Goal: Task Accomplishment & Management: Use online tool/utility

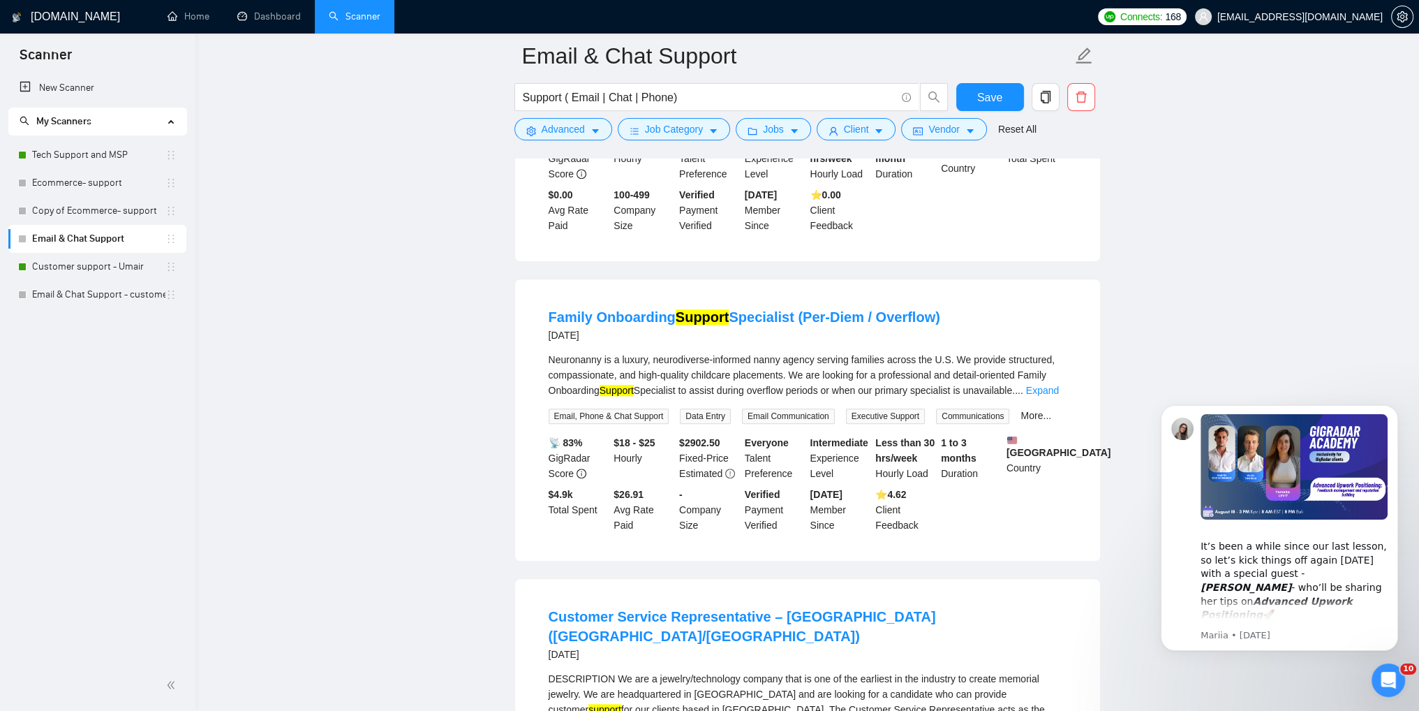
scroll to position [2443, 0]
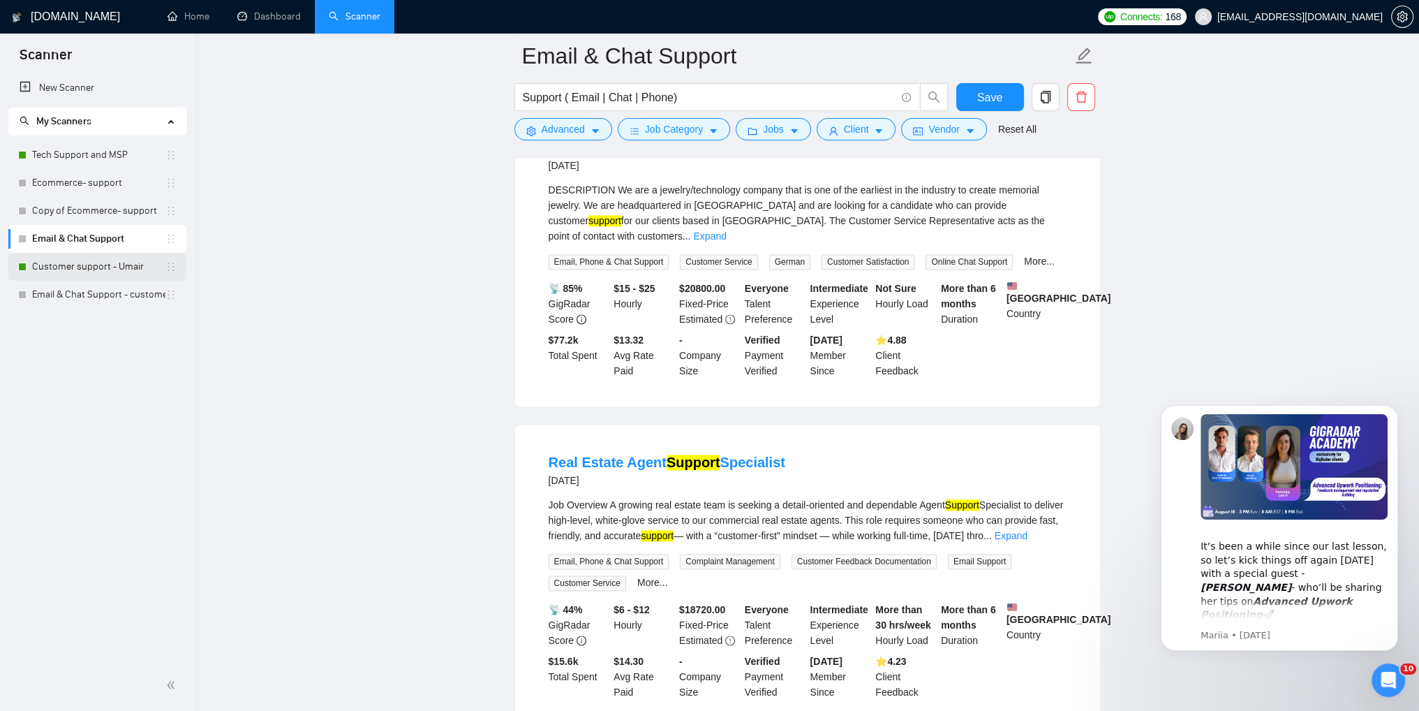
click at [88, 267] on link "Customer support - Umair" at bounding box center [98, 267] width 133 height 28
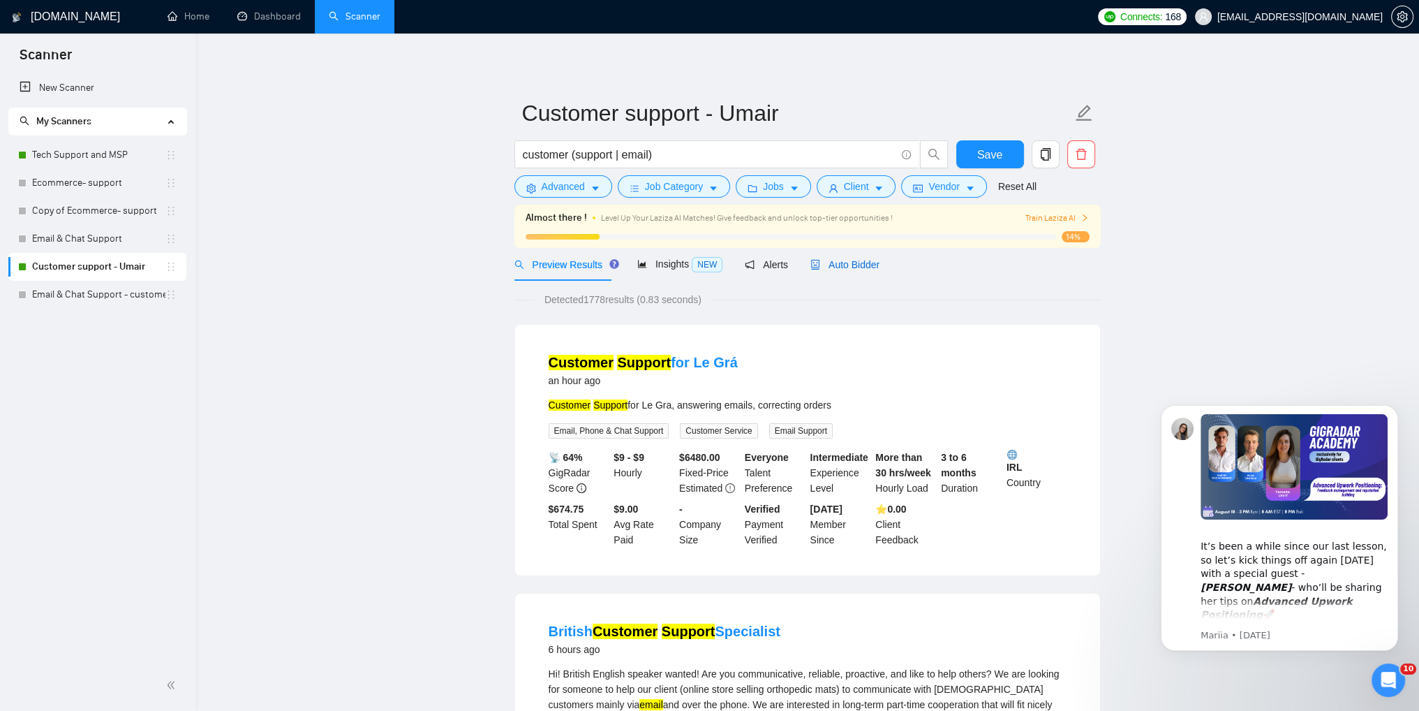
click at [852, 267] on span "Auto Bidder" at bounding box center [844, 264] width 69 height 11
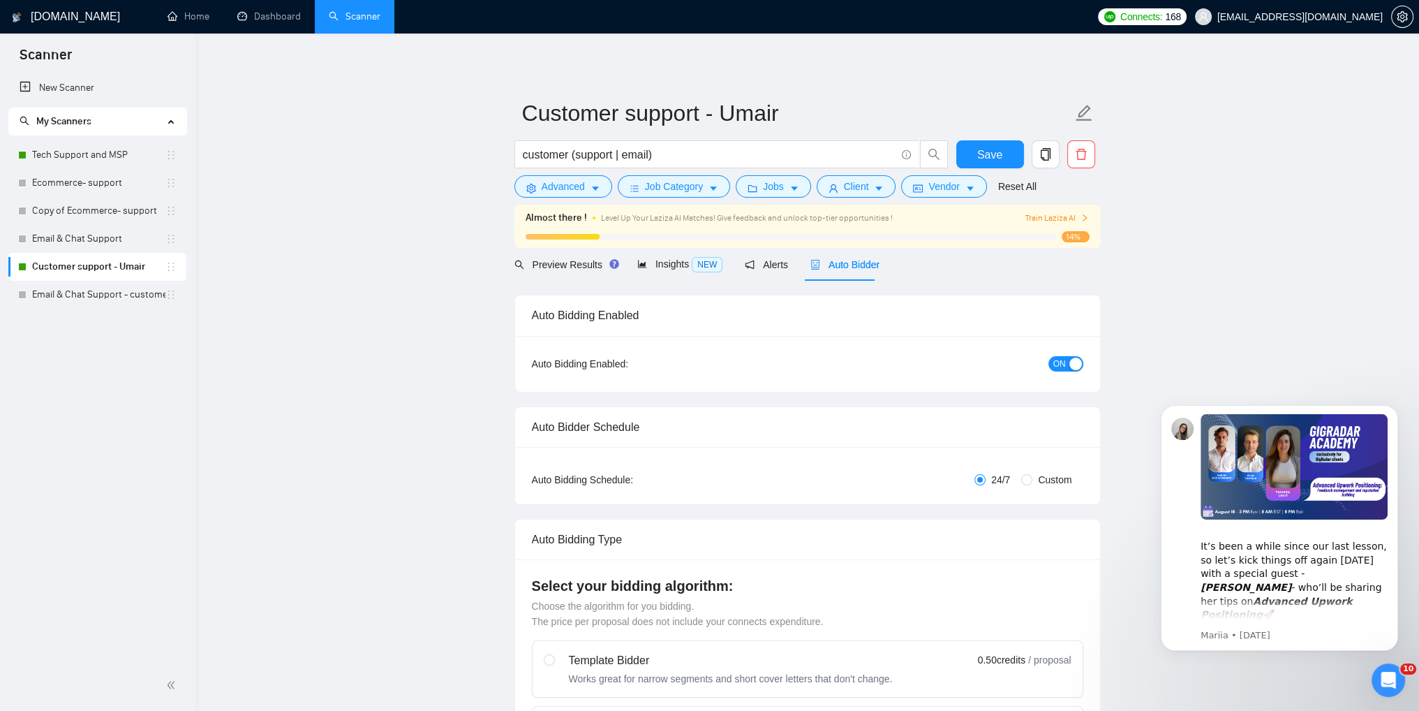
checkbox input "true"
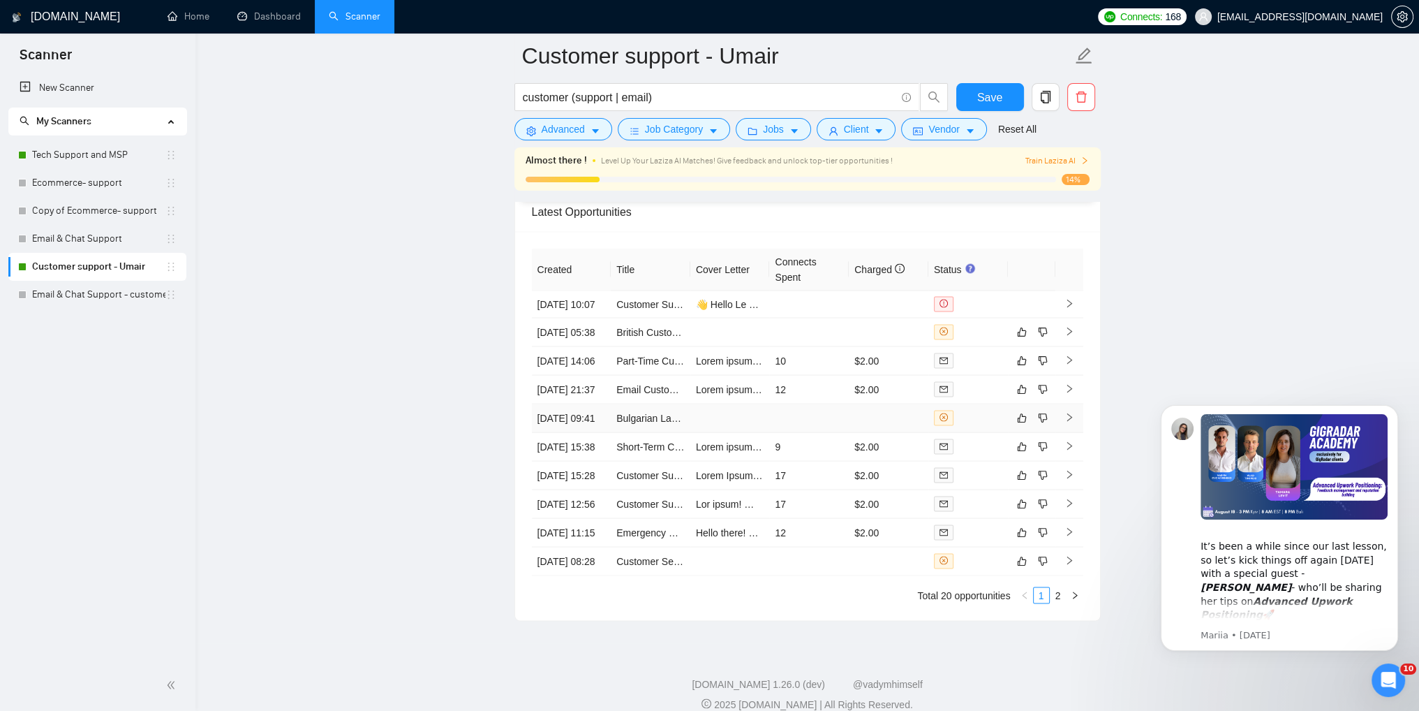
scroll to position [3699, 0]
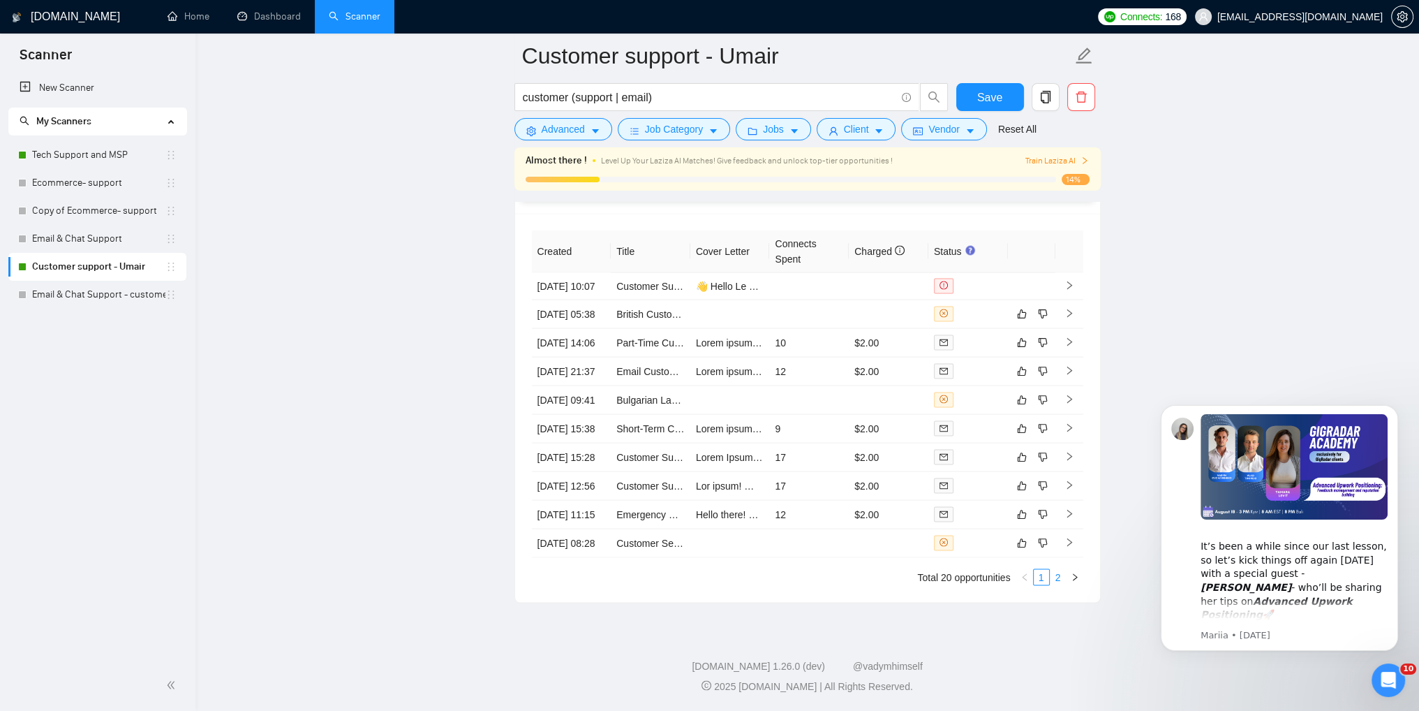
click at [1054, 585] on link "2" at bounding box center [1057, 577] width 15 height 15
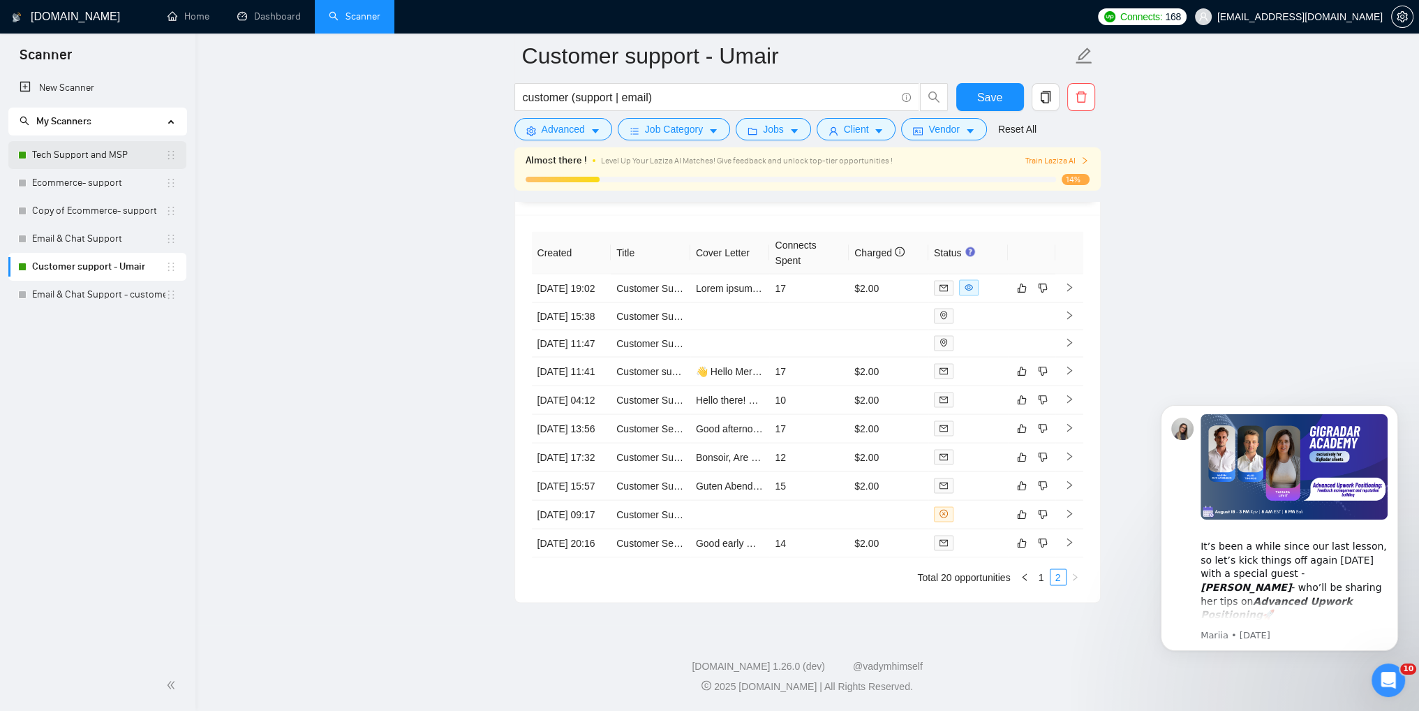
click at [56, 149] on link "Tech Support and MSP" at bounding box center [98, 155] width 133 height 28
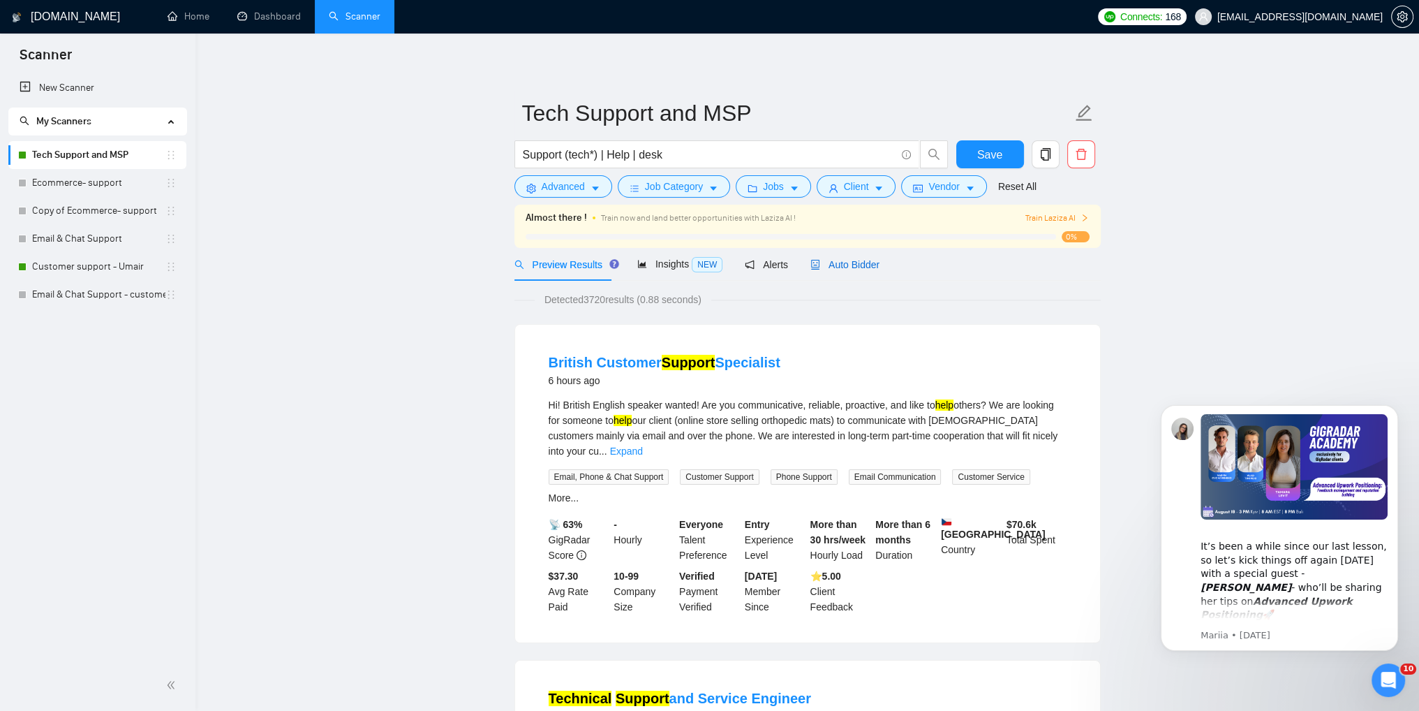
click at [842, 270] on span "Auto Bidder" at bounding box center [844, 264] width 69 height 11
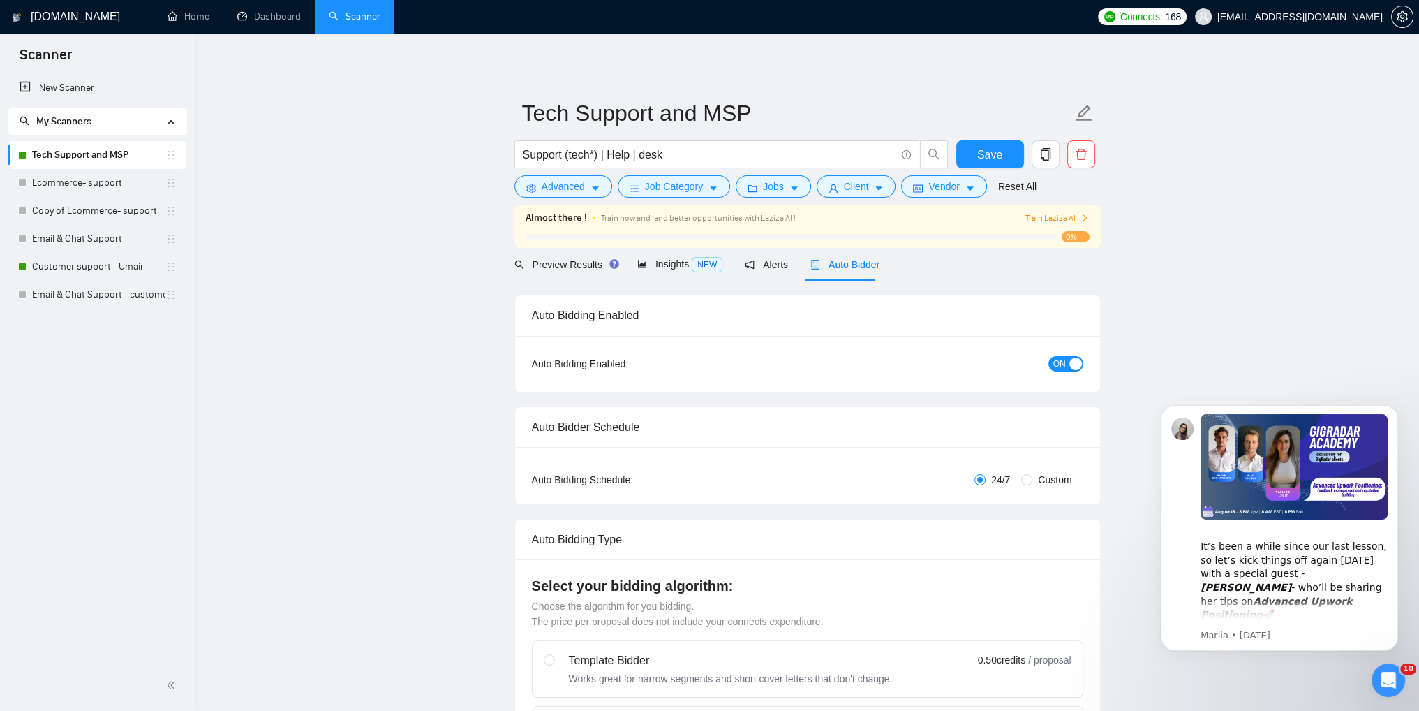
checkbox input "true"
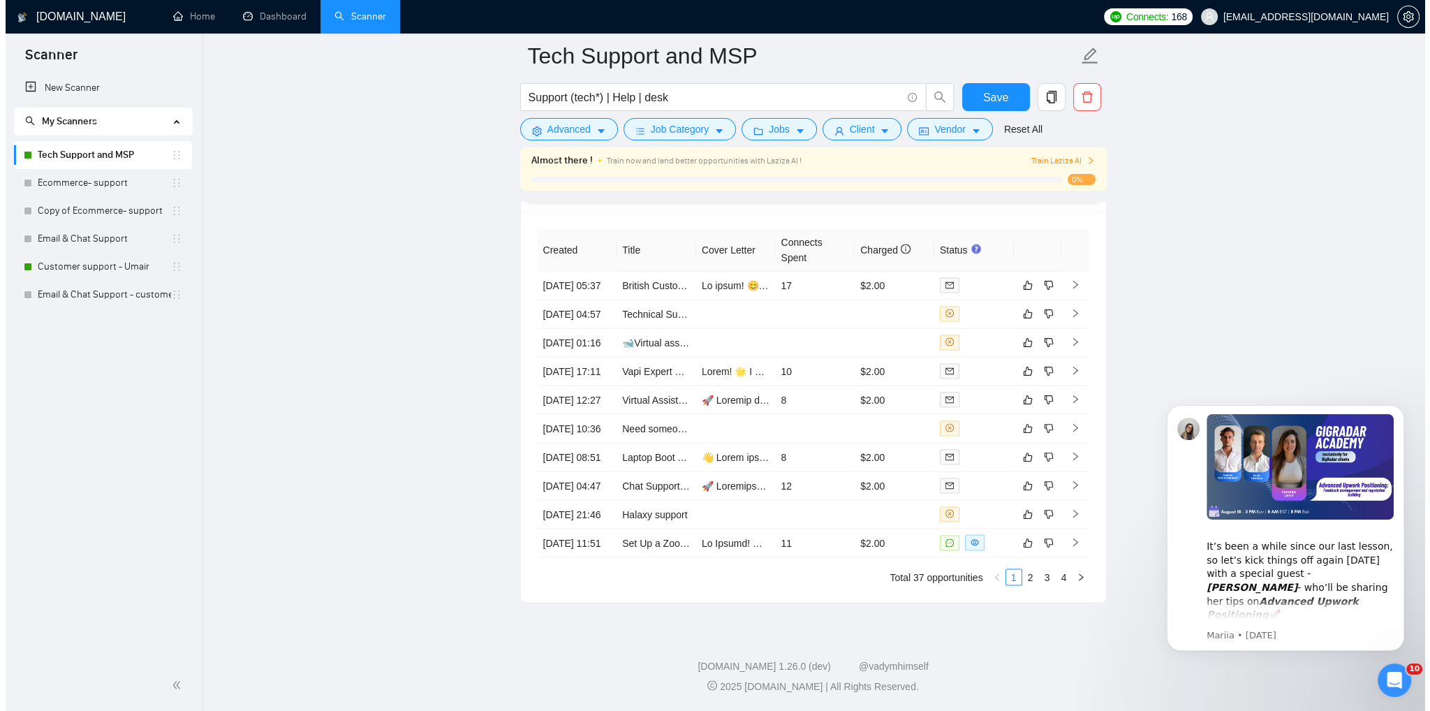
scroll to position [3715, 0]
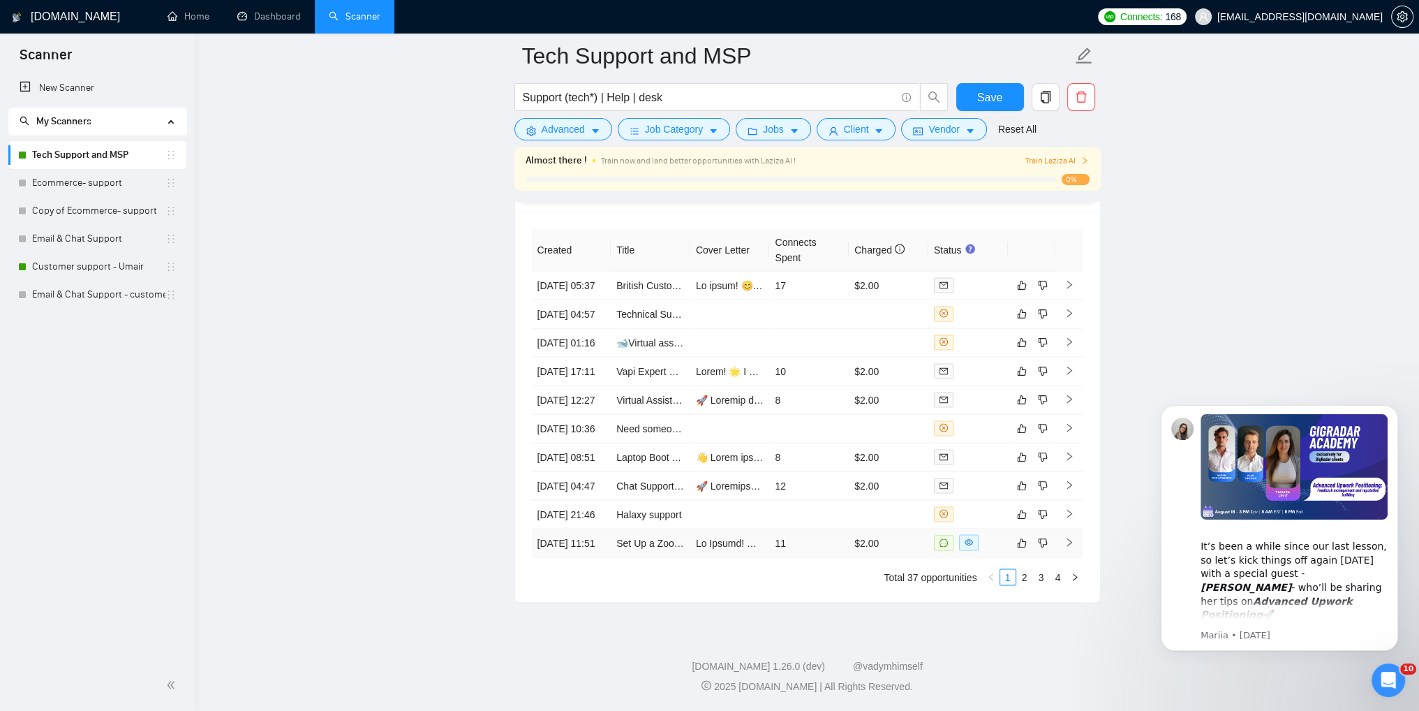
click at [1069, 539] on icon "right" at bounding box center [1069, 543] width 5 height 8
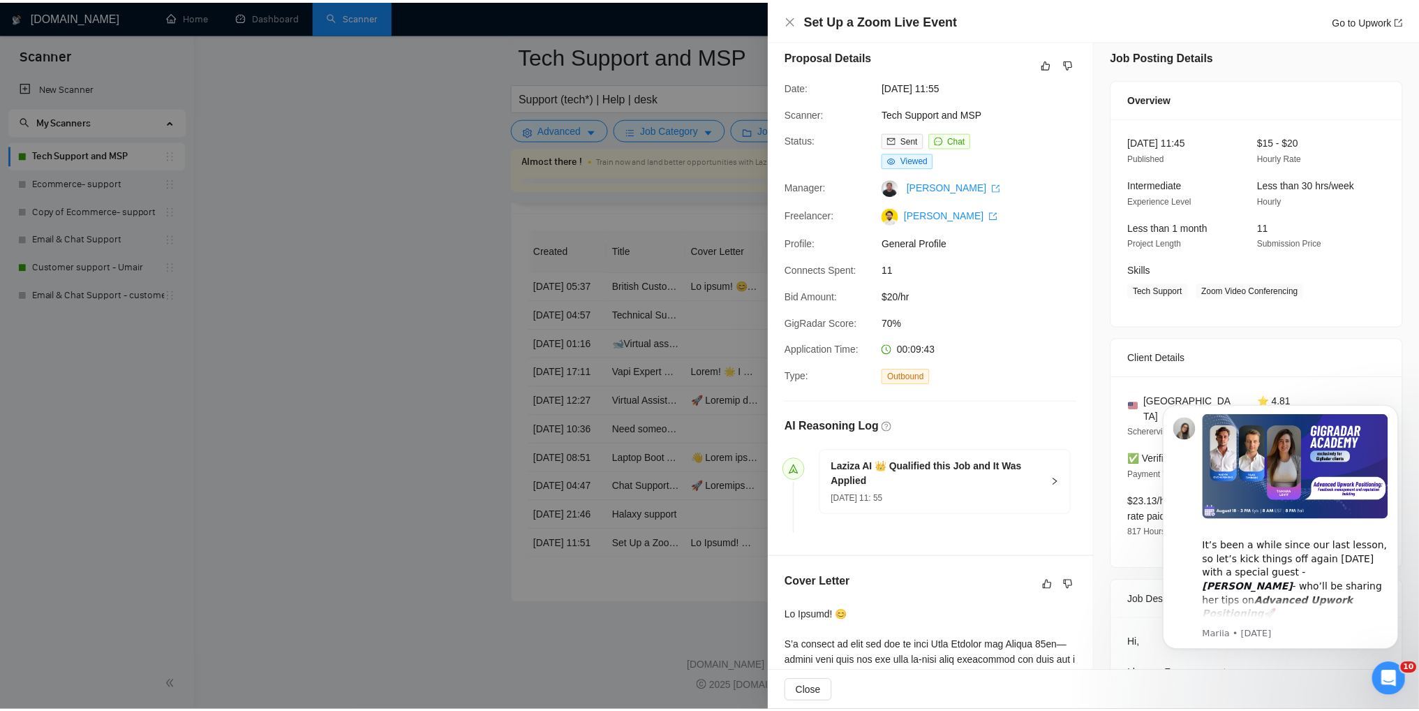
scroll to position [1, 0]
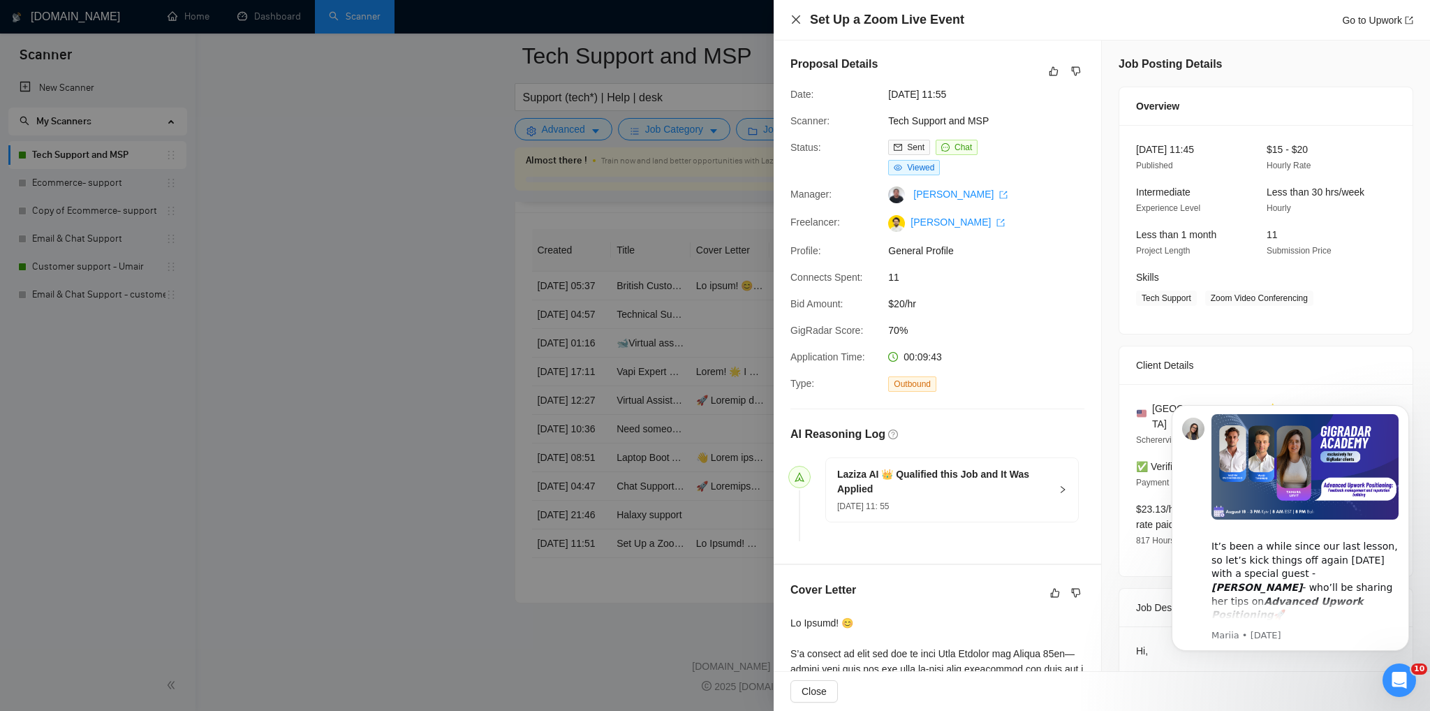
click at [800, 23] on icon "close" at bounding box center [795, 19] width 11 height 11
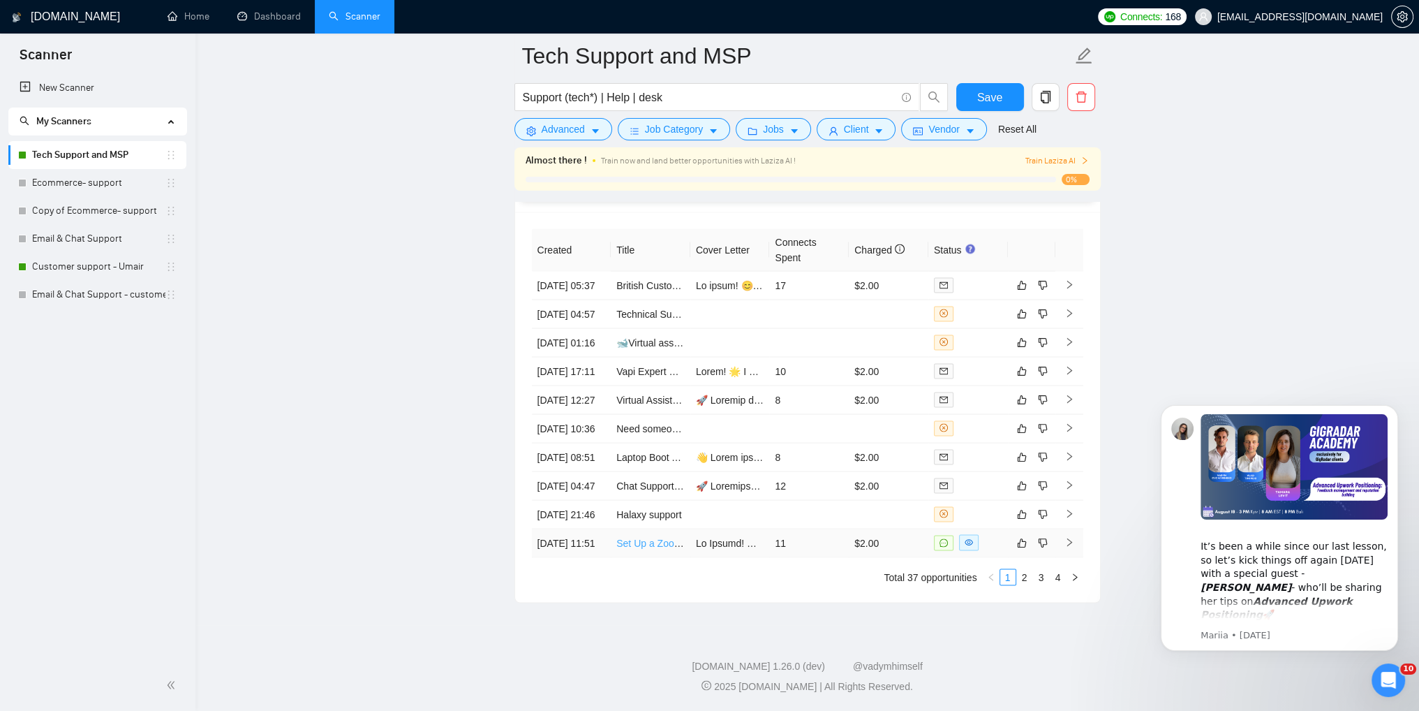
click at [651, 541] on link "Set Up a Zoom Live Event" at bounding box center [673, 542] width 114 height 11
